Goal: Task Accomplishment & Management: Complete application form

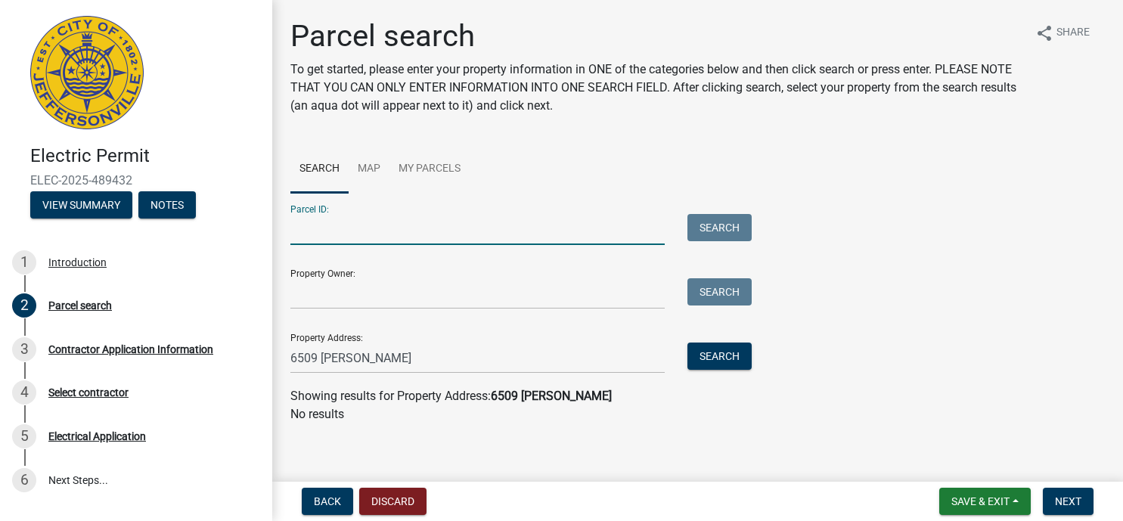
click at [336, 228] on input "Parcel ID:" at bounding box center [477, 229] width 374 height 31
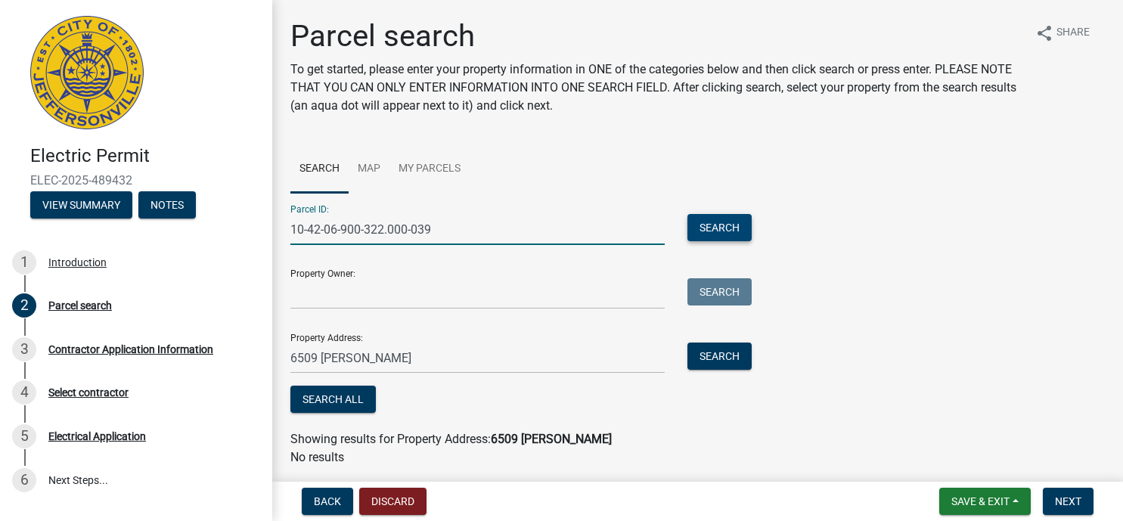
type input "10-42-06-900-322.000-039"
click at [712, 231] on button "Search" at bounding box center [720, 227] width 64 height 27
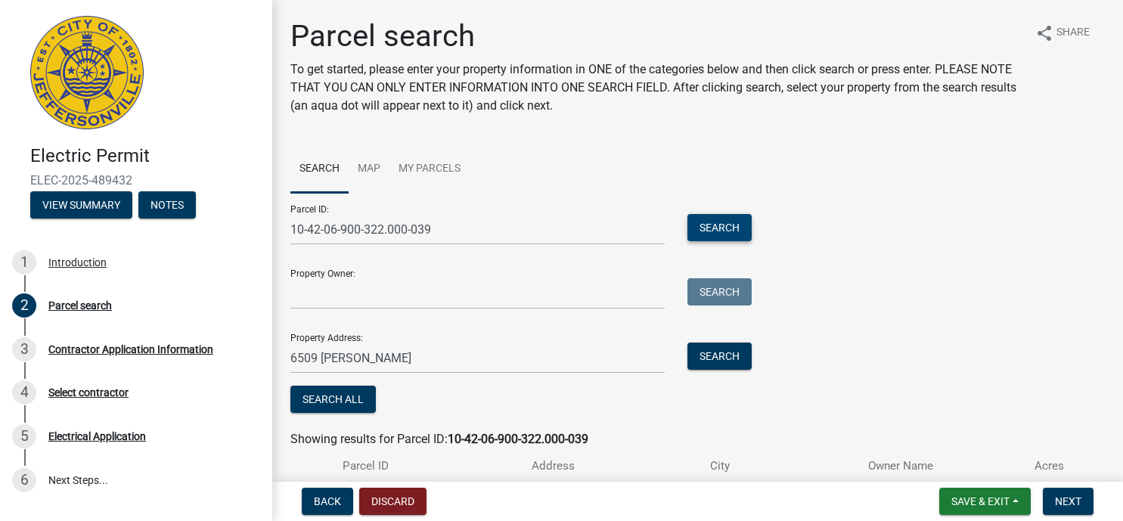
scroll to position [104, 0]
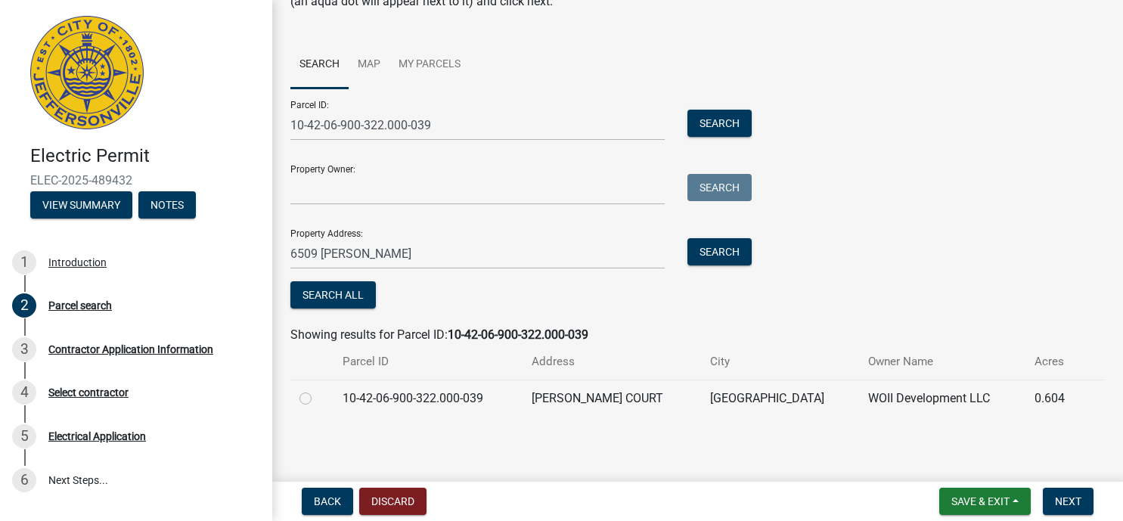
click at [318, 390] on label at bounding box center [318, 390] width 0 height 0
click at [318, 399] on input "radio" at bounding box center [323, 395] width 10 height 10
radio input "true"
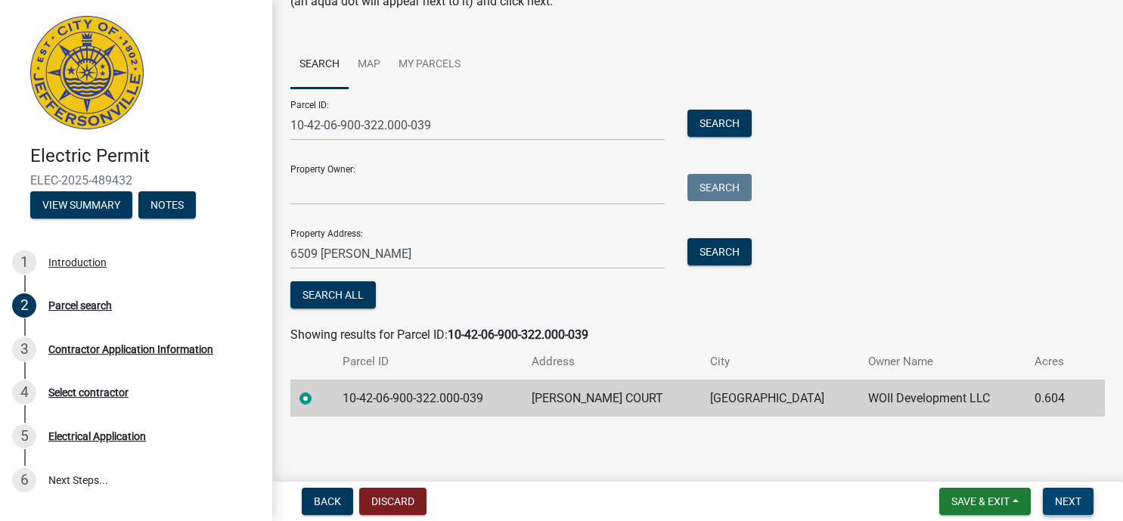
click at [1055, 497] on button "Next" at bounding box center [1068, 501] width 51 height 27
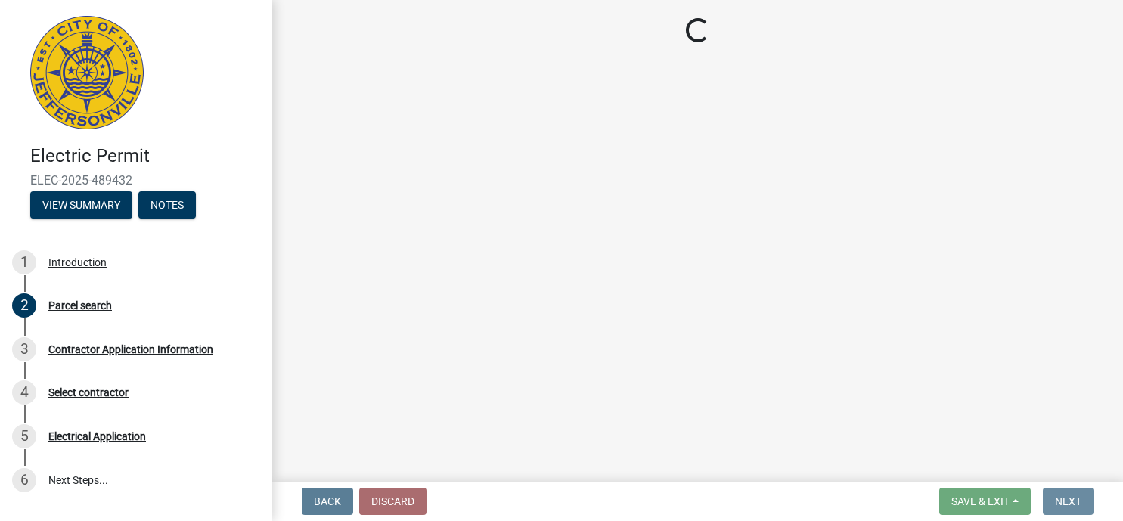
scroll to position [0, 0]
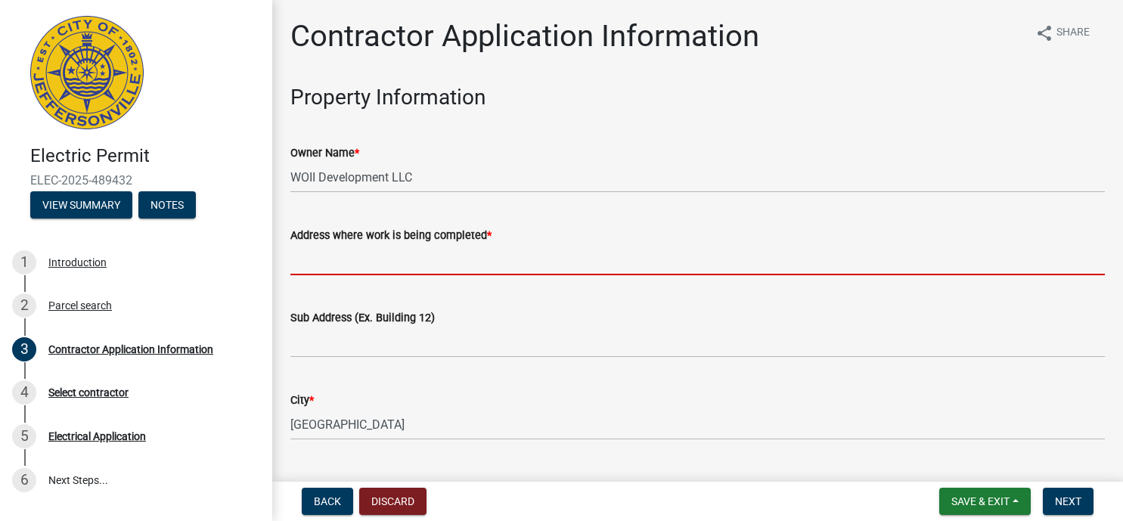
click at [391, 266] on input "Address where work is being completed *" at bounding box center [697, 259] width 815 height 31
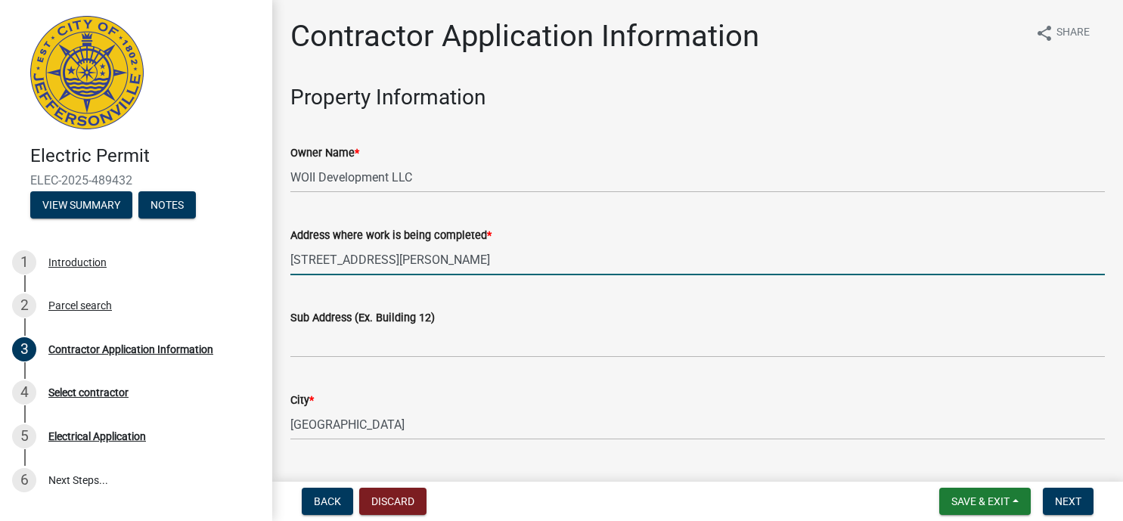
type input "[STREET_ADDRESS][PERSON_NAME]"
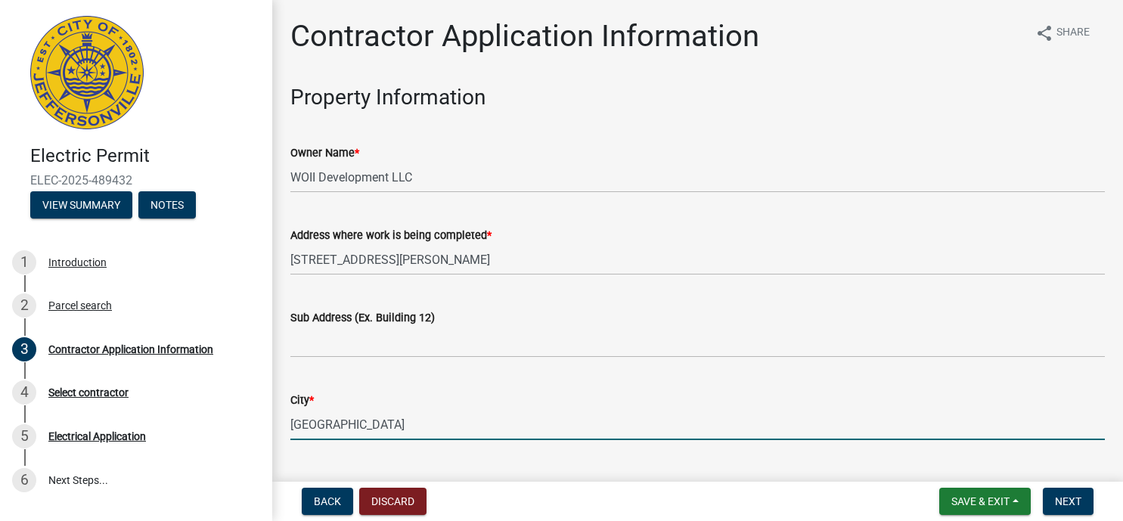
scroll to position [269, 0]
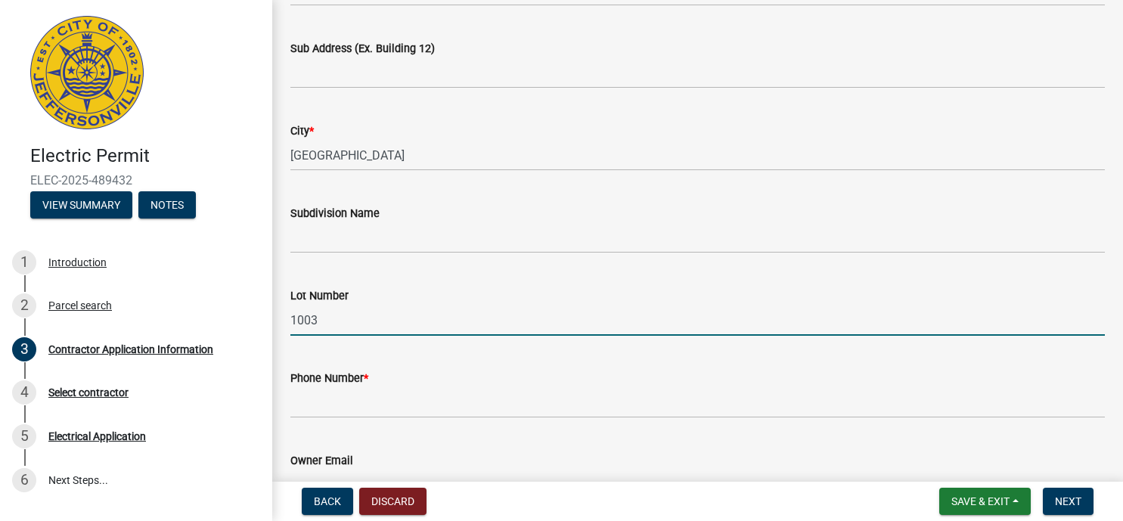
type input "1003"
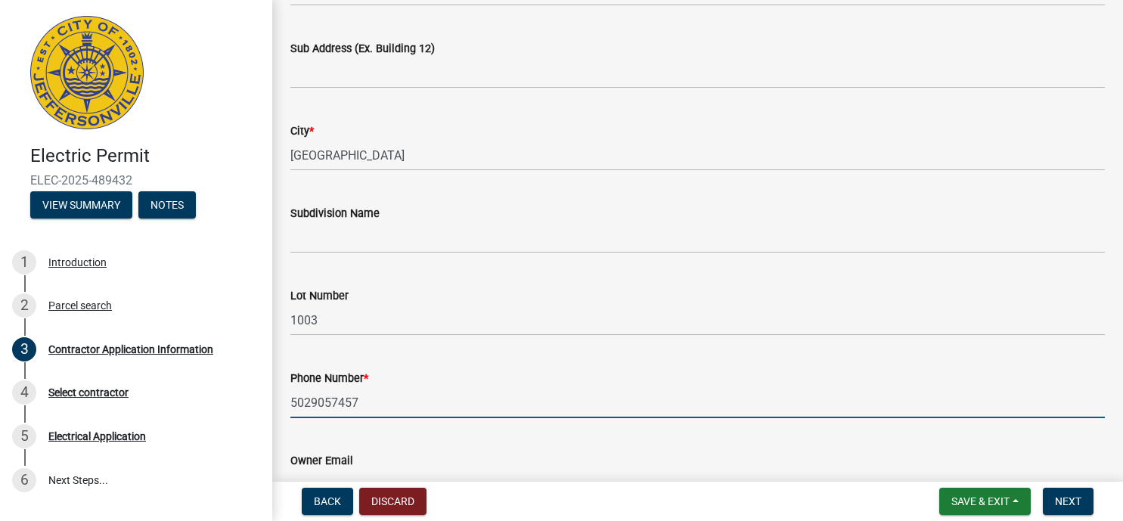
type input "5029057457"
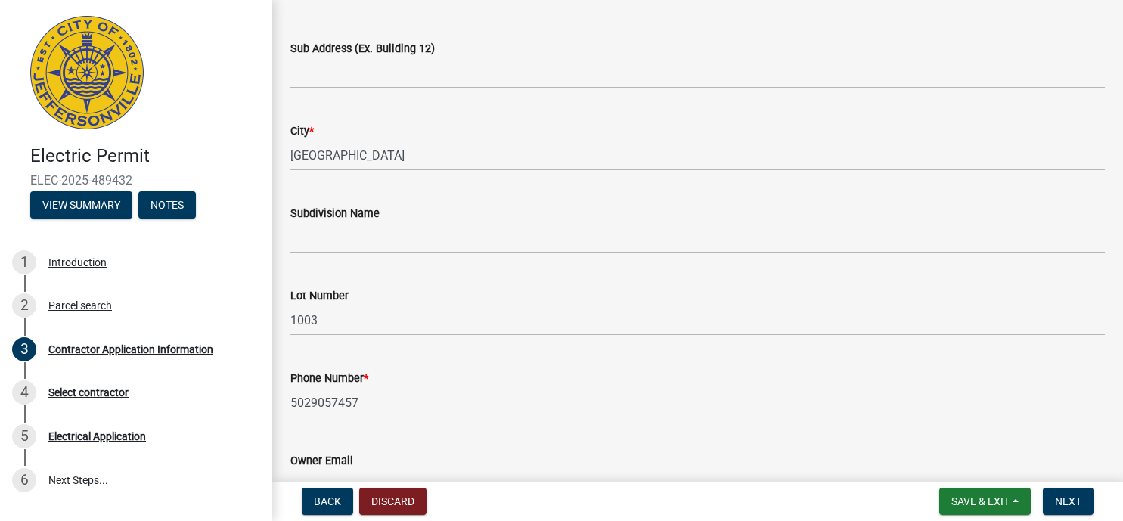
scroll to position [517, 0]
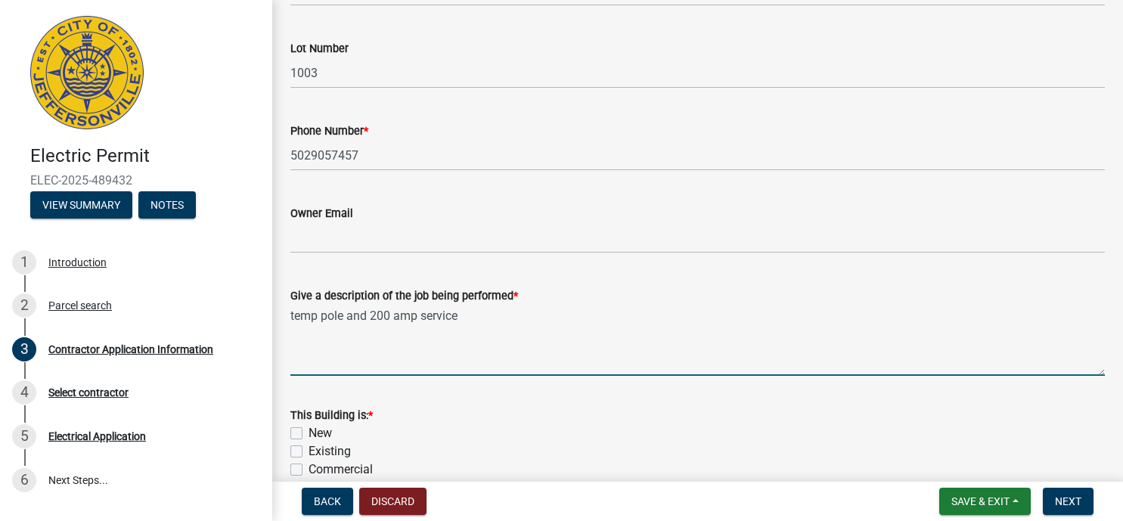
type textarea "temp pole and 200 amp service"
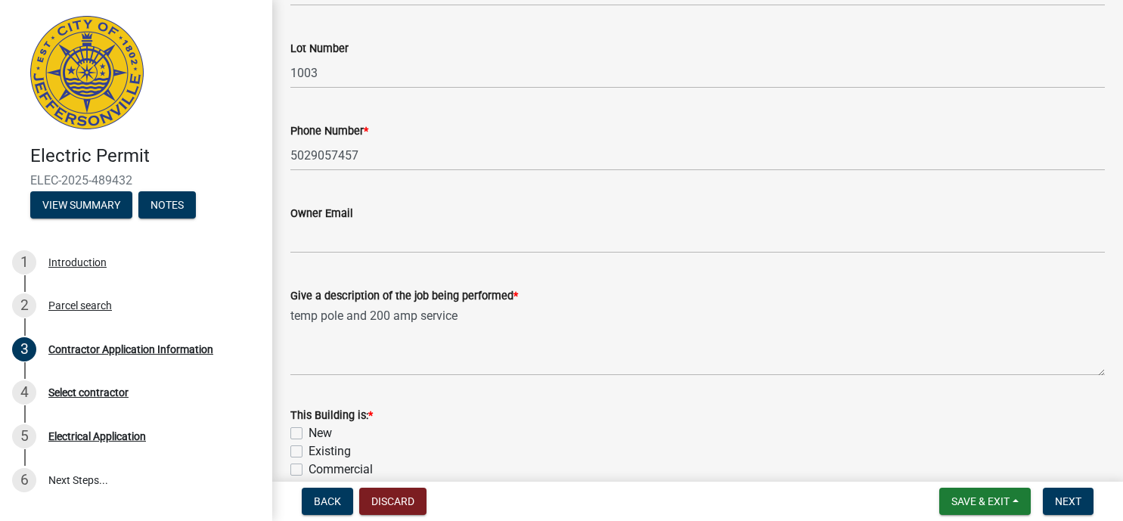
click at [309, 434] on label "New" at bounding box center [320, 433] width 23 height 18
click at [309, 434] on input "New" at bounding box center [314, 429] width 10 height 10
checkbox input "true"
checkbox input "false"
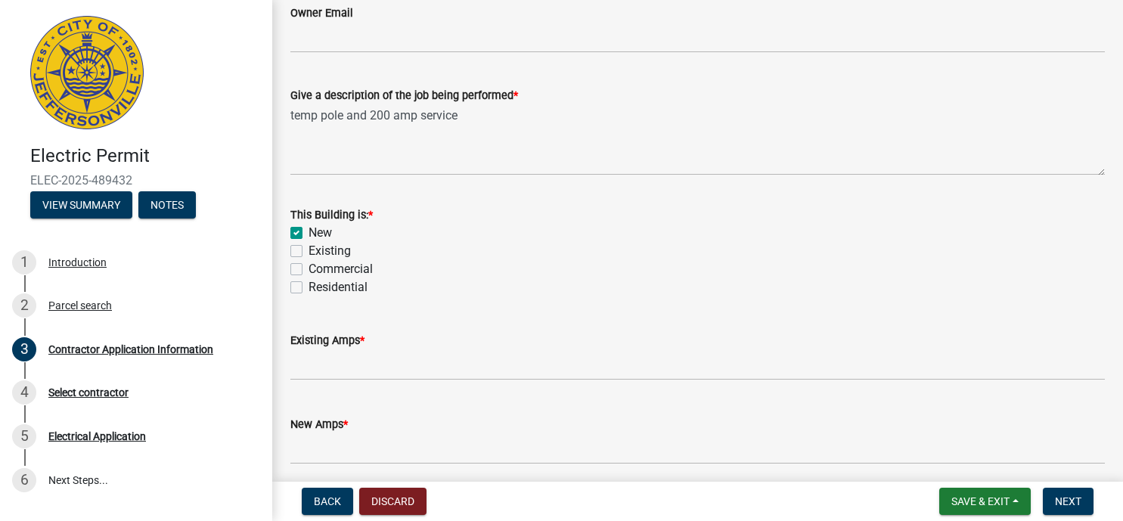
scroll to position [718, 0]
click at [309, 287] on label "Residential" at bounding box center [338, 287] width 59 height 18
click at [309, 287] on input "Residential" at bounding box center [314, 283] width 10 height 10
checkbox input "true"
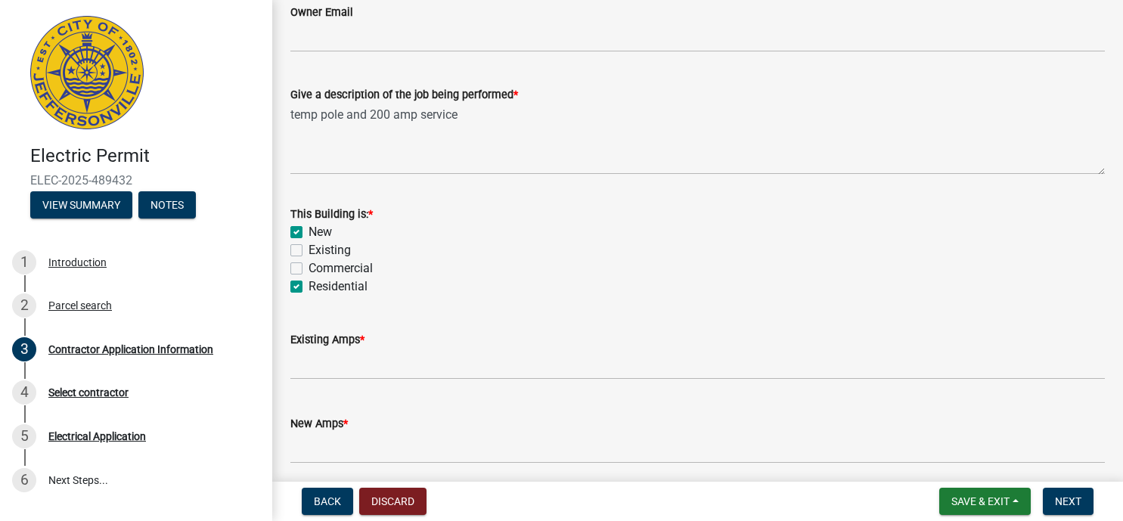
checkbox input "false"
checkbox input "true"
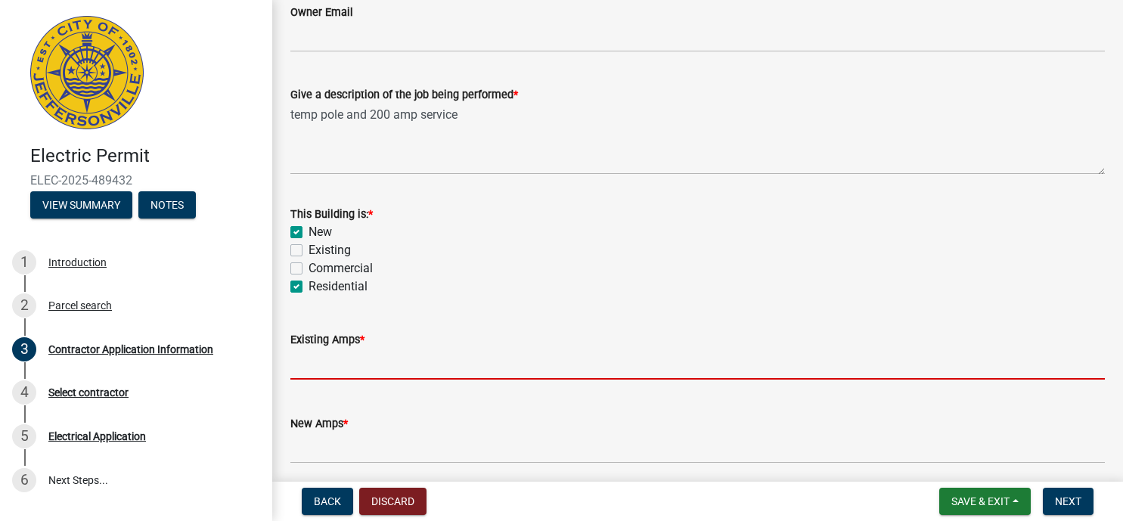
click at [323, 365] on input "text" at bounding box center [697, 364] width 815 height 31
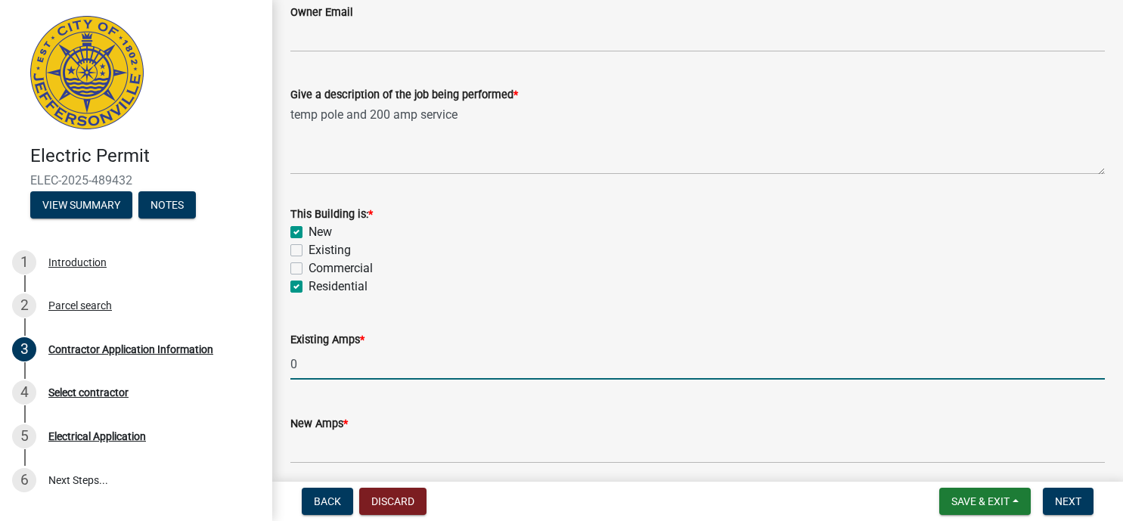
type input "0"
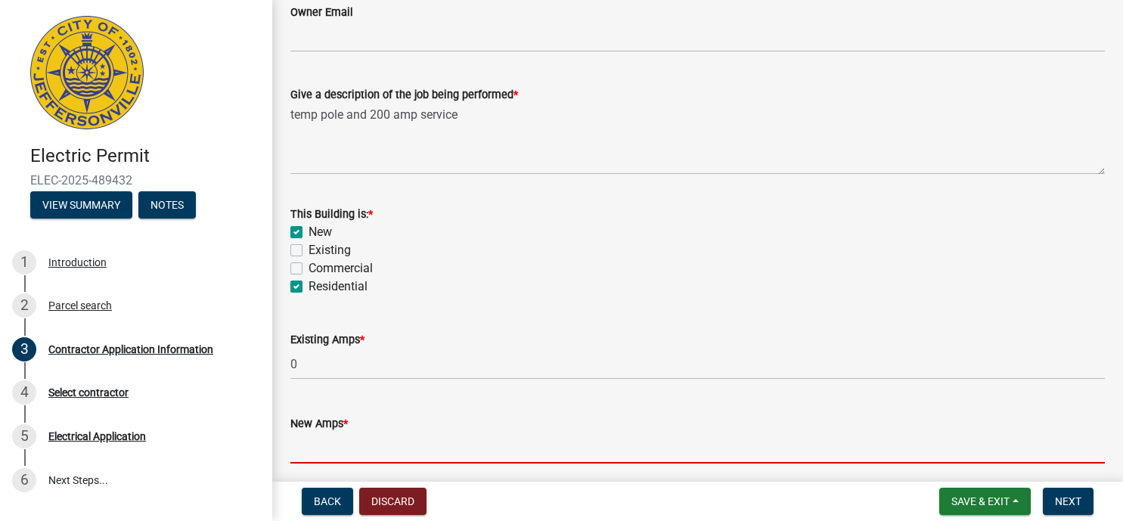
click at [365, 454] on input "text" at bounding box center [697, 448] width 815 height 31
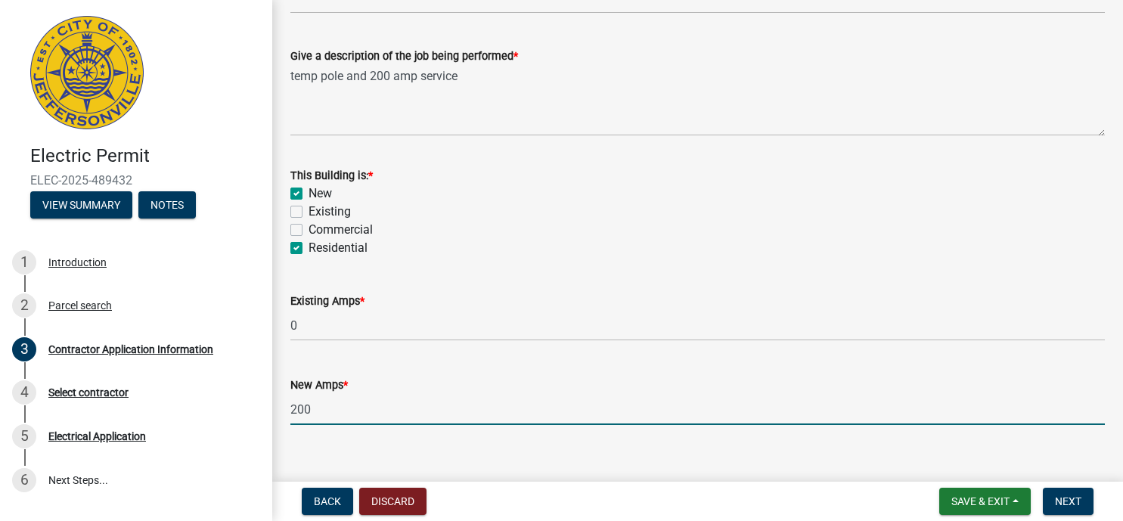
scroll to position [778, 0]
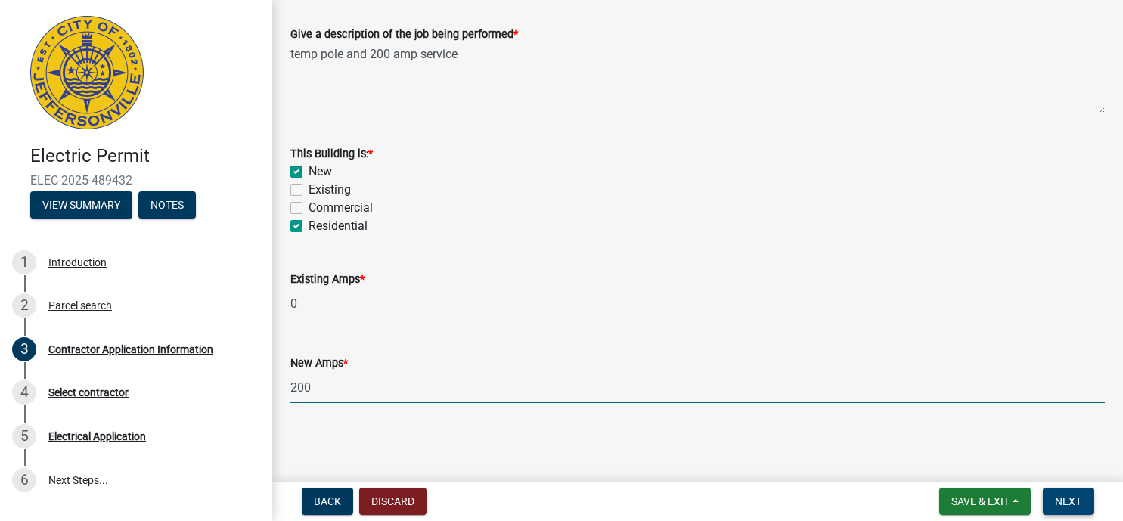
type input "200"
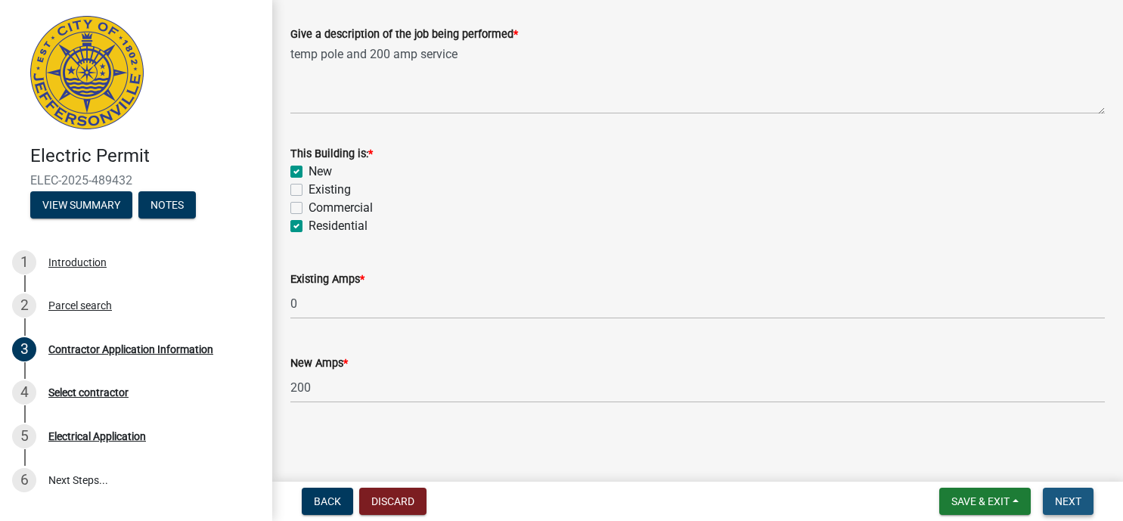
click at [1070, 502] on span "Next" at bounding box center [1068, 501] width 26 height 12
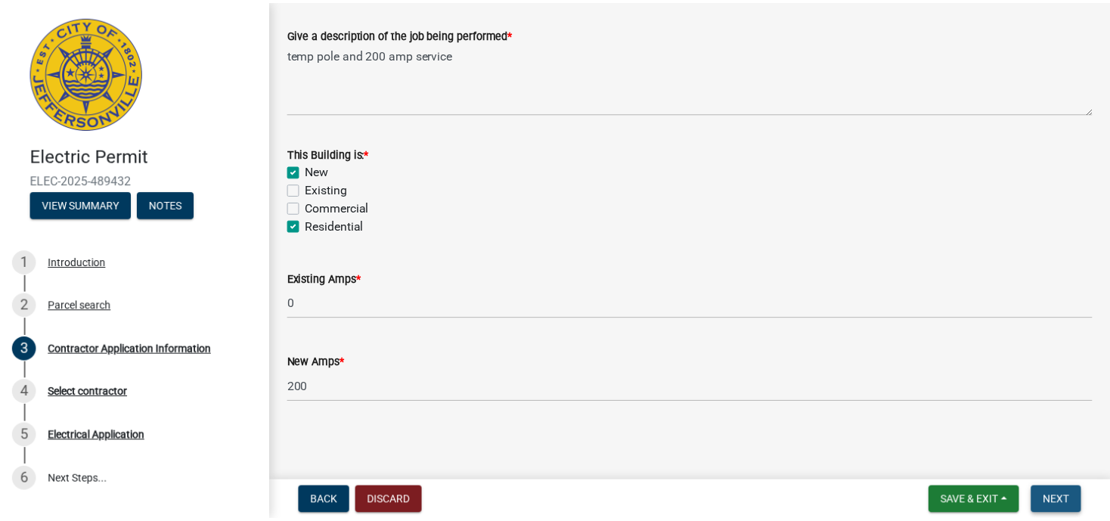
scroll to position [0, 0]
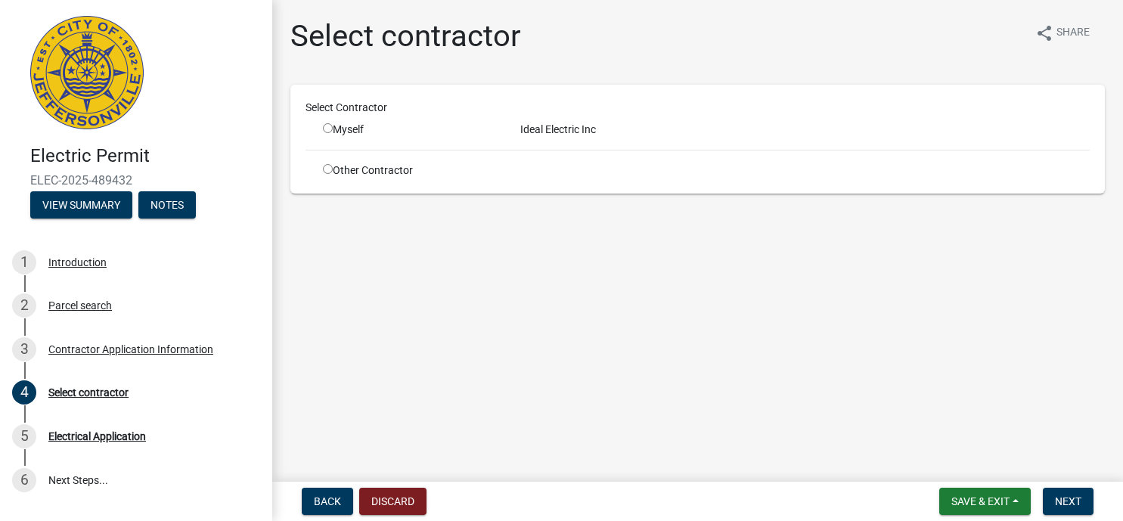
click at [328, 129] on input "radio" at bounding box center [328, 128] width 10 height 10
radio input "true"
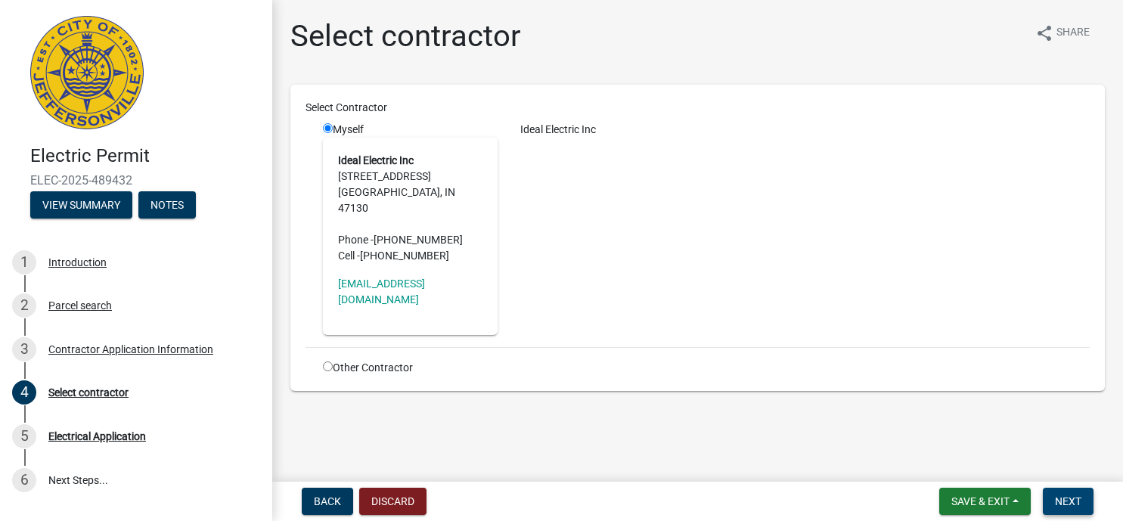
click at [1079, 501] on span "Next" at bounding box center [1068, 501] width 26 height 12
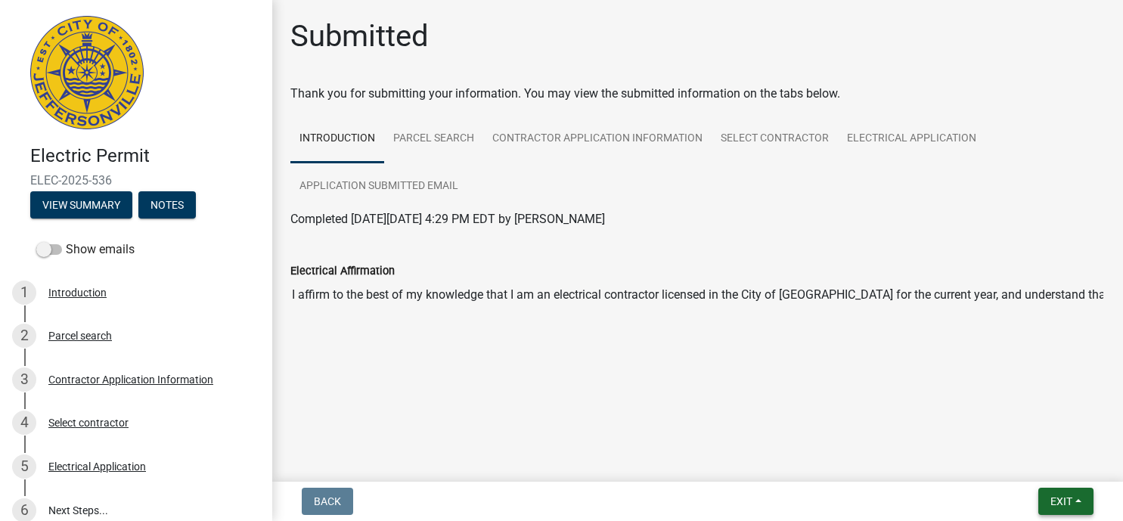
click at [1079, 502] on button "Exit" at bounding box center [1066, 501] width 55 height 27
click at [1033, 465] on button "Save & Exit" at bounding box center [1033, 462] width 121 height 36
